Goal: Information Seeking & Learning: Learn about a topic

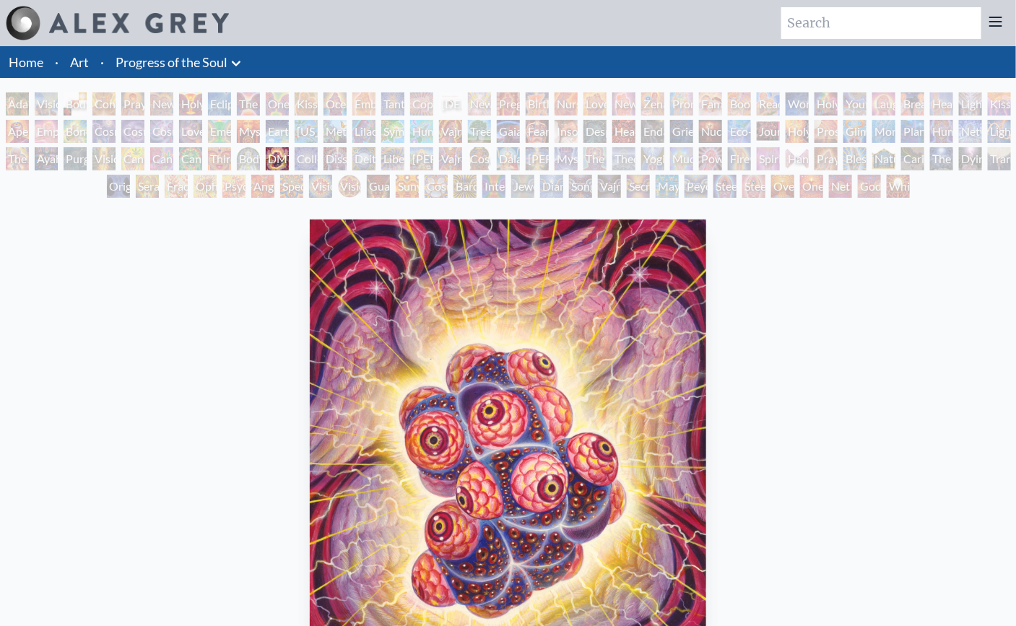
click at [376, 137] on div "Lilacs" at bounding box center [363, 131] width 23 height 23
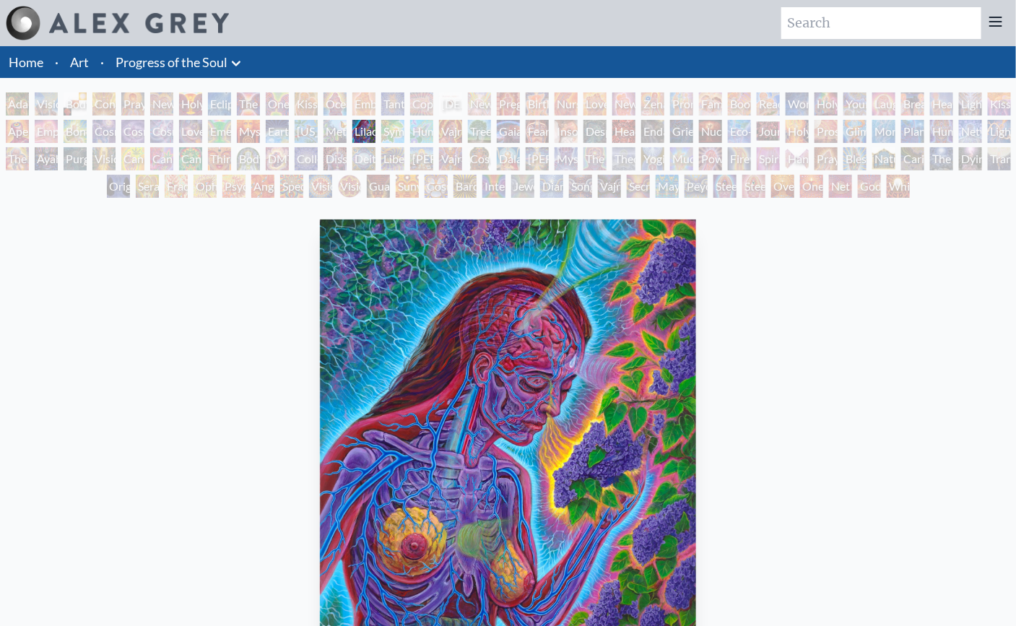
click at [462, 131] on div "Vajra Horse" at bounding box center [450, 131] width 23 height 23
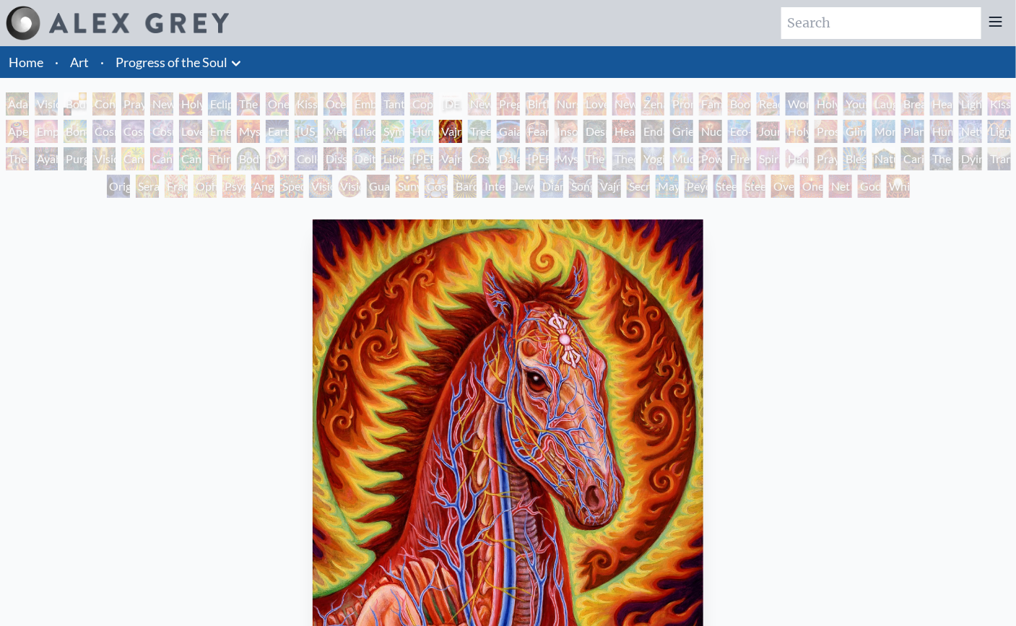
click at [364, 134] on div "Lilacs" at bounding box center [363, 131] width 23 height 23
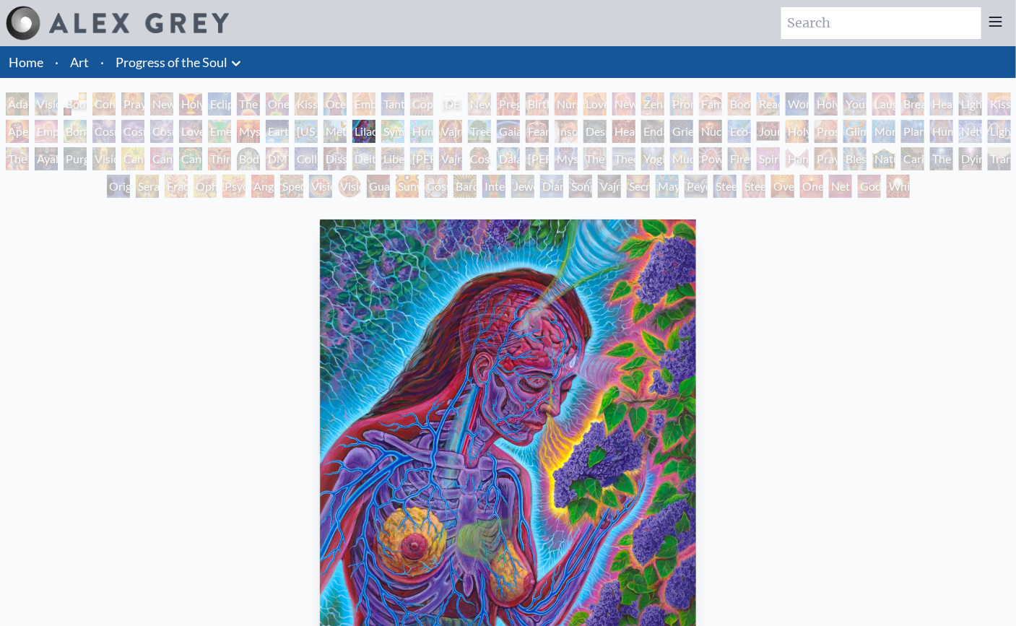
click at [334, 135] on div "Metamorphosis" at bounding box center [335, 131] width 23 height 23
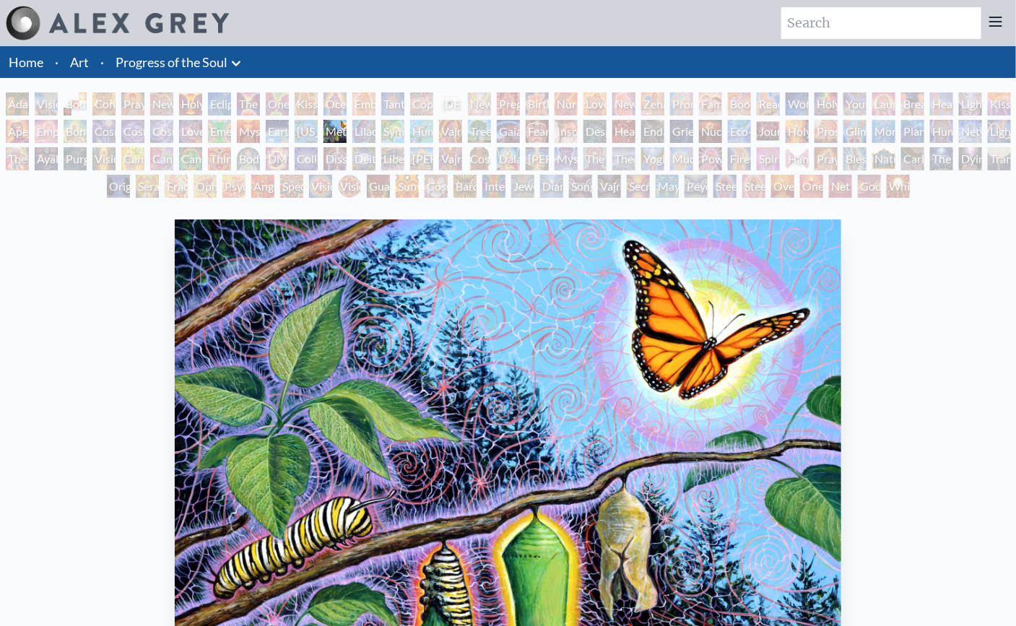
click at [318, 136] on div "[US_STATE] Song" at bounding box center [306, 131] width 23 height 23
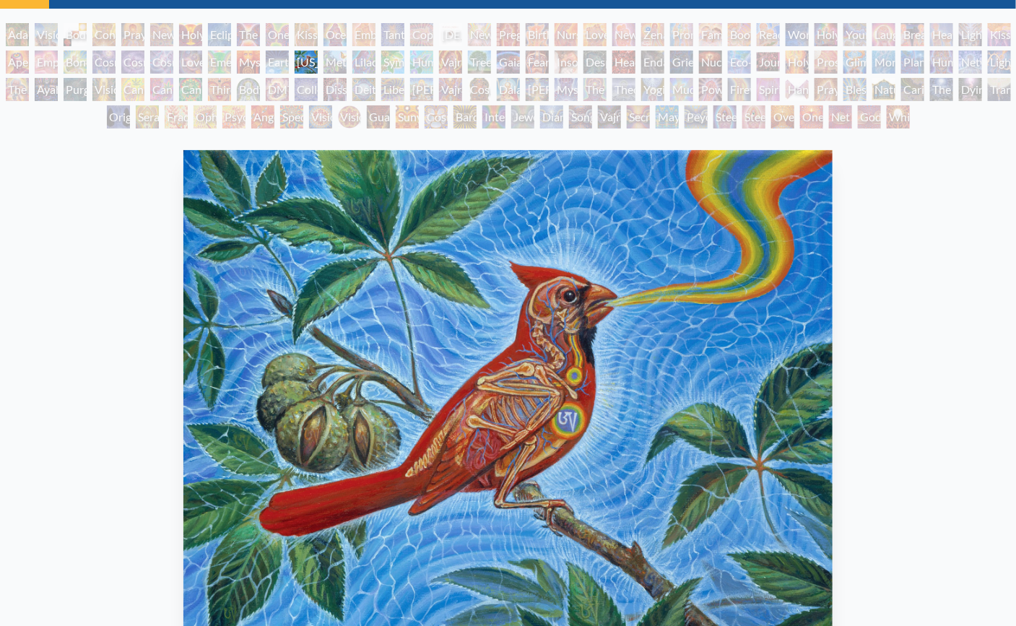
scroll to position [72, 0]
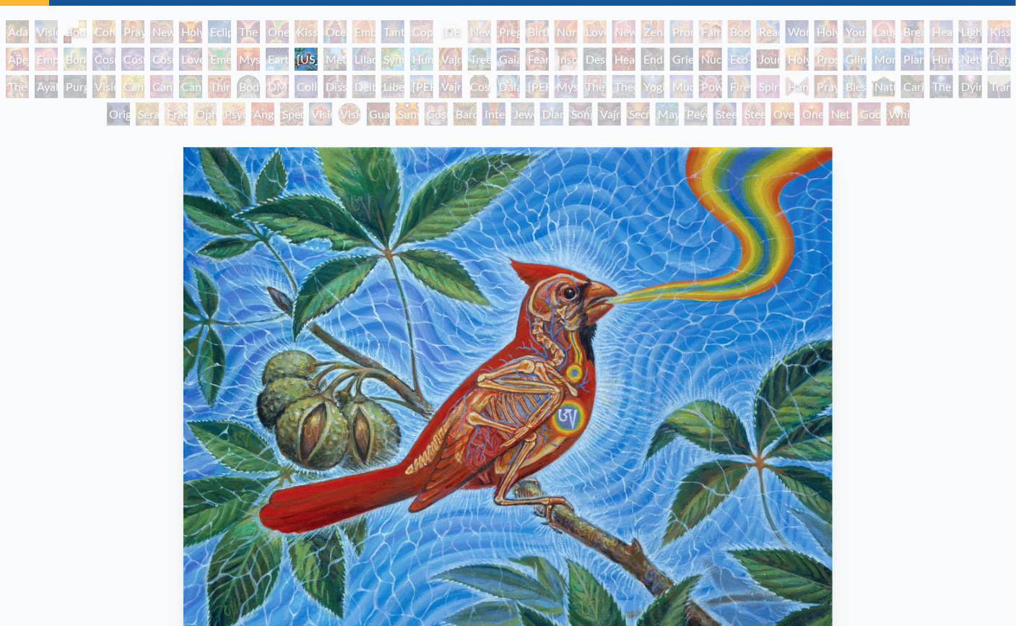
click at [12, 34] on div "Adam & Eve" at bounding box center [17, 31] width 23 height 23
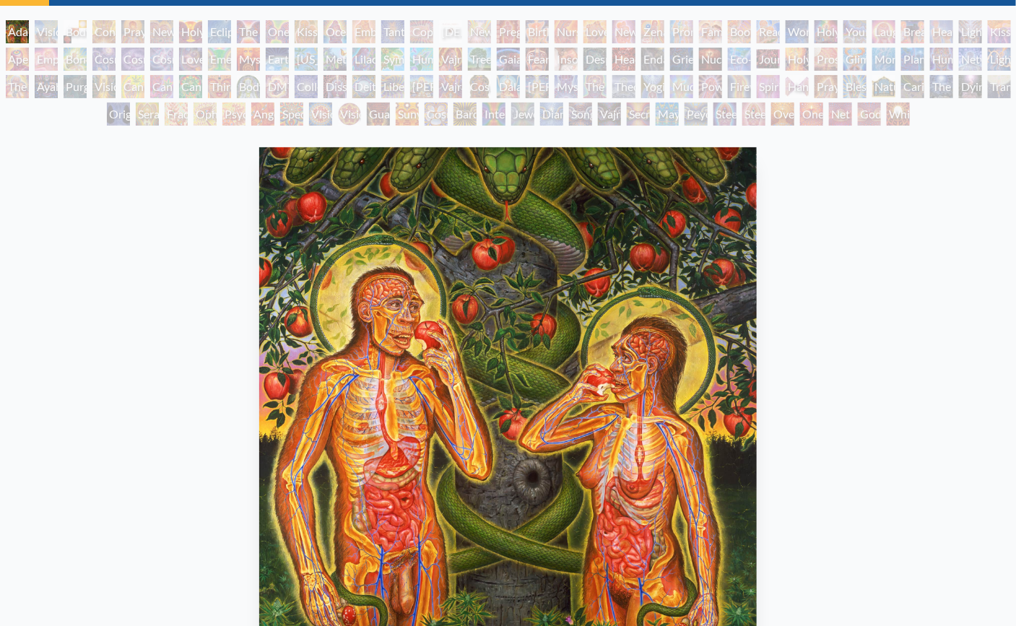
click at [87, 32] on div "Body, Mind, Spirit" at bounding box center [75, 31] width 23 height 23
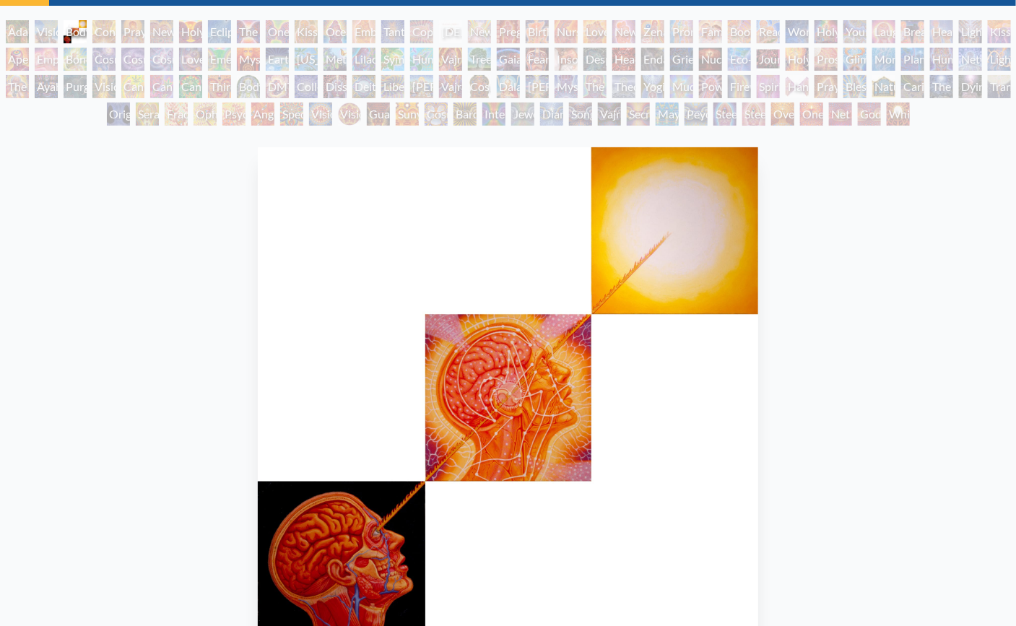
click at [404, 49] on div "Symbiosis: Gall Wasp & Oak Tree" at bounding box center [392, 59] width 23 height 23
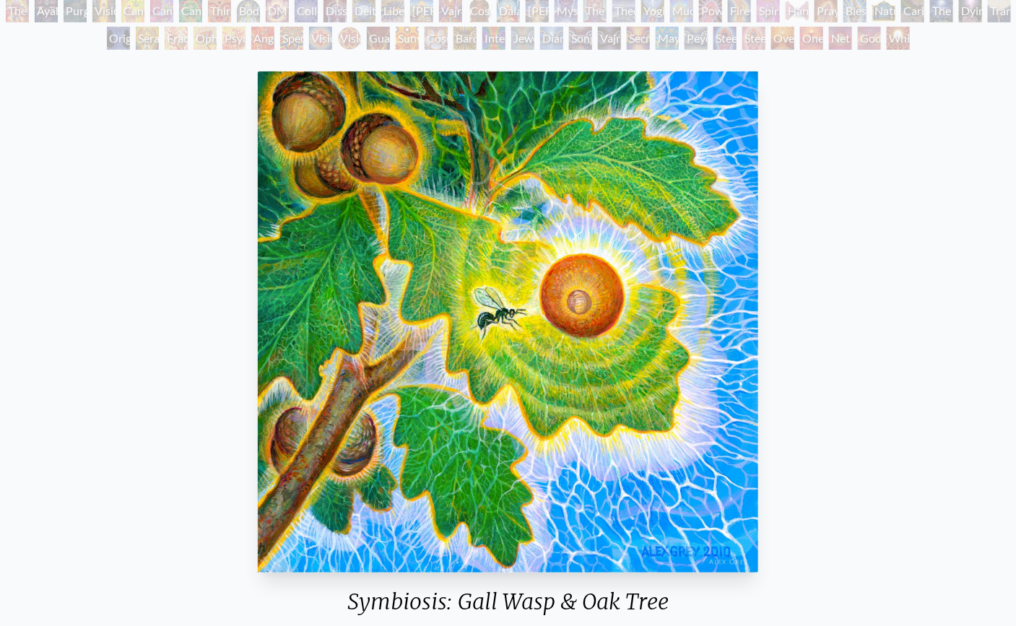
scroll to position [144, 0]
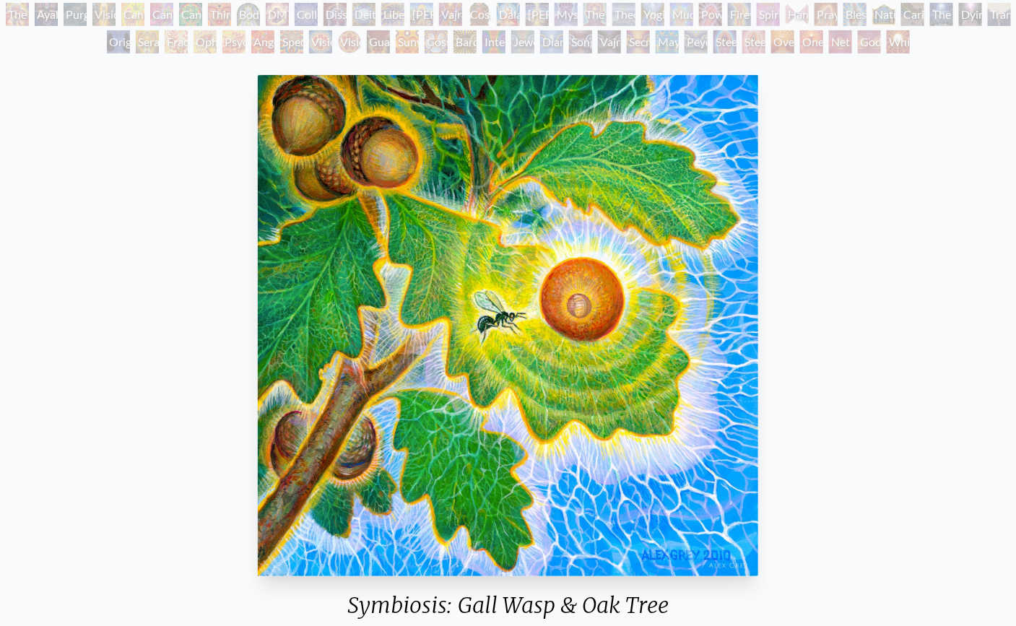
click at [693, 41] on div "Peyote Being" at bounding box center [696, 41] width 23 height 23
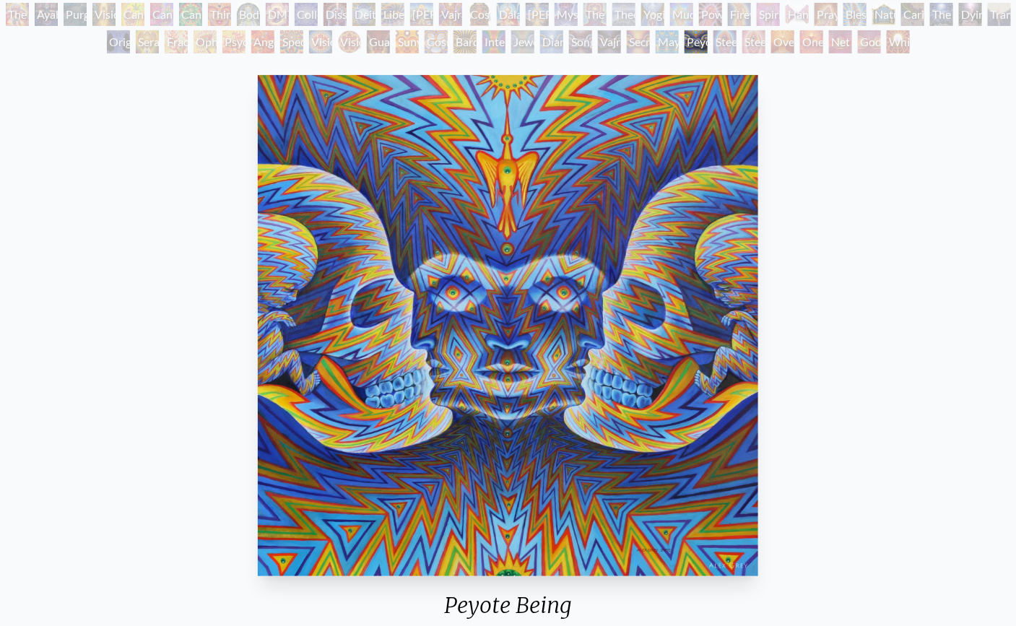
click at [498, 51] on div "Interbeing" at bounding box center [493, 41] width 23 height 23
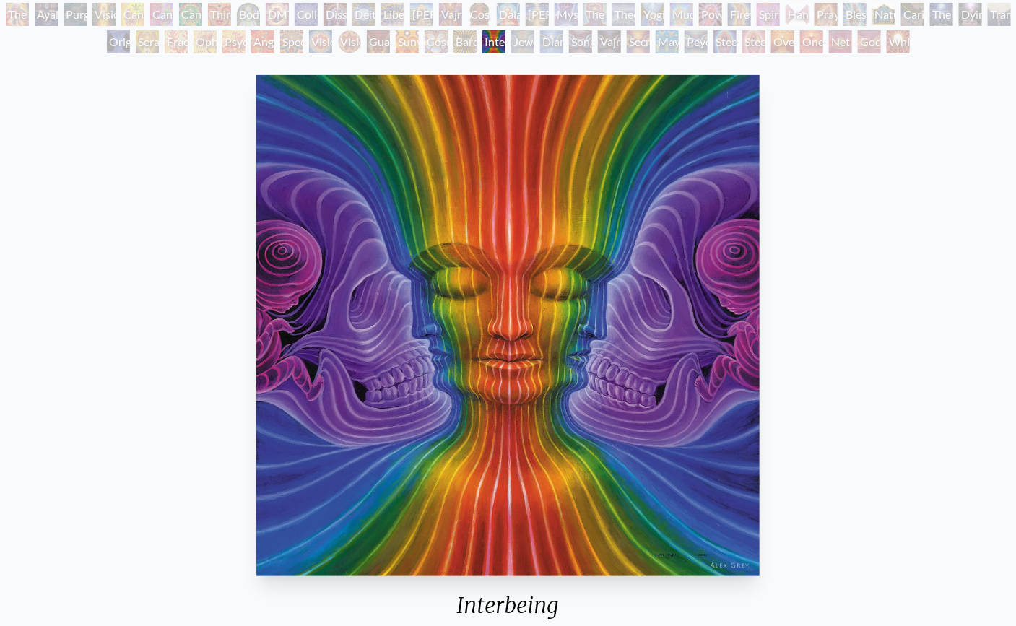
click at [888, 42] on div "White Light" at bounding box center [898, 41] width 23 height 23
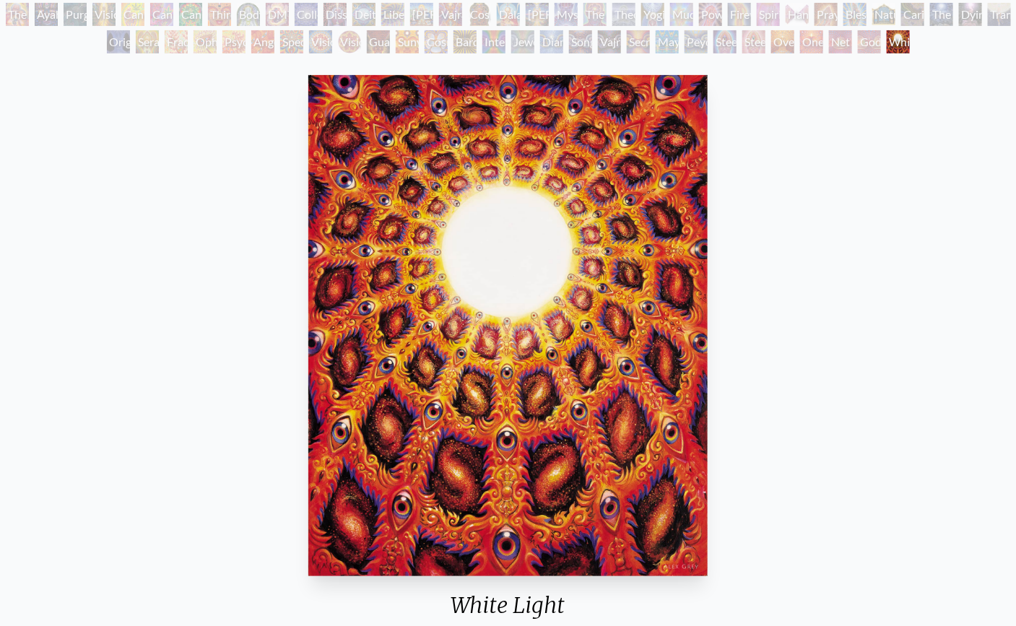
click at [685, 38] on div "Peyote Being" at bounding box center [696, 41] width 23 height 23
